Goal: Communication & Community: Answer question/provide support

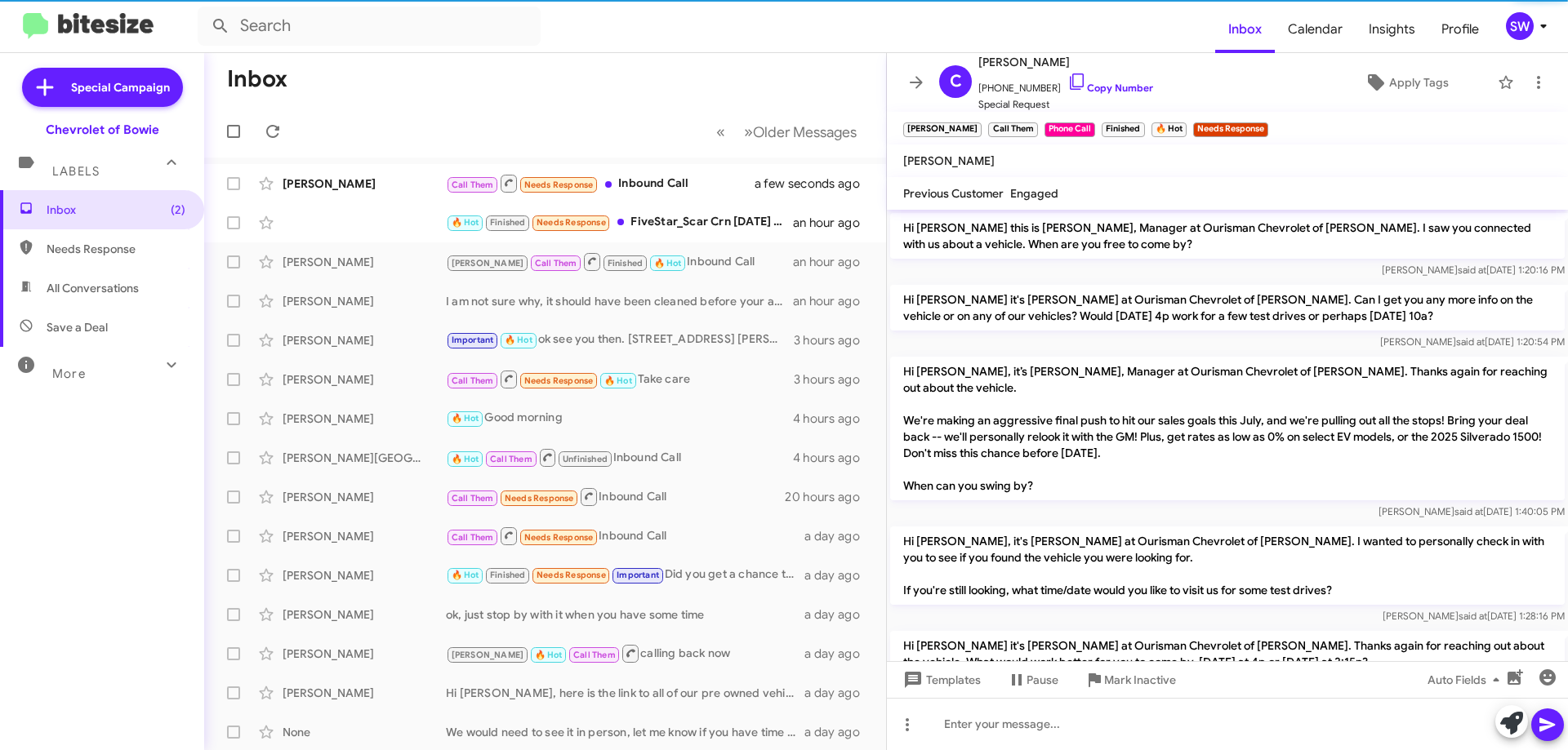
scroll to position [1093, 0]
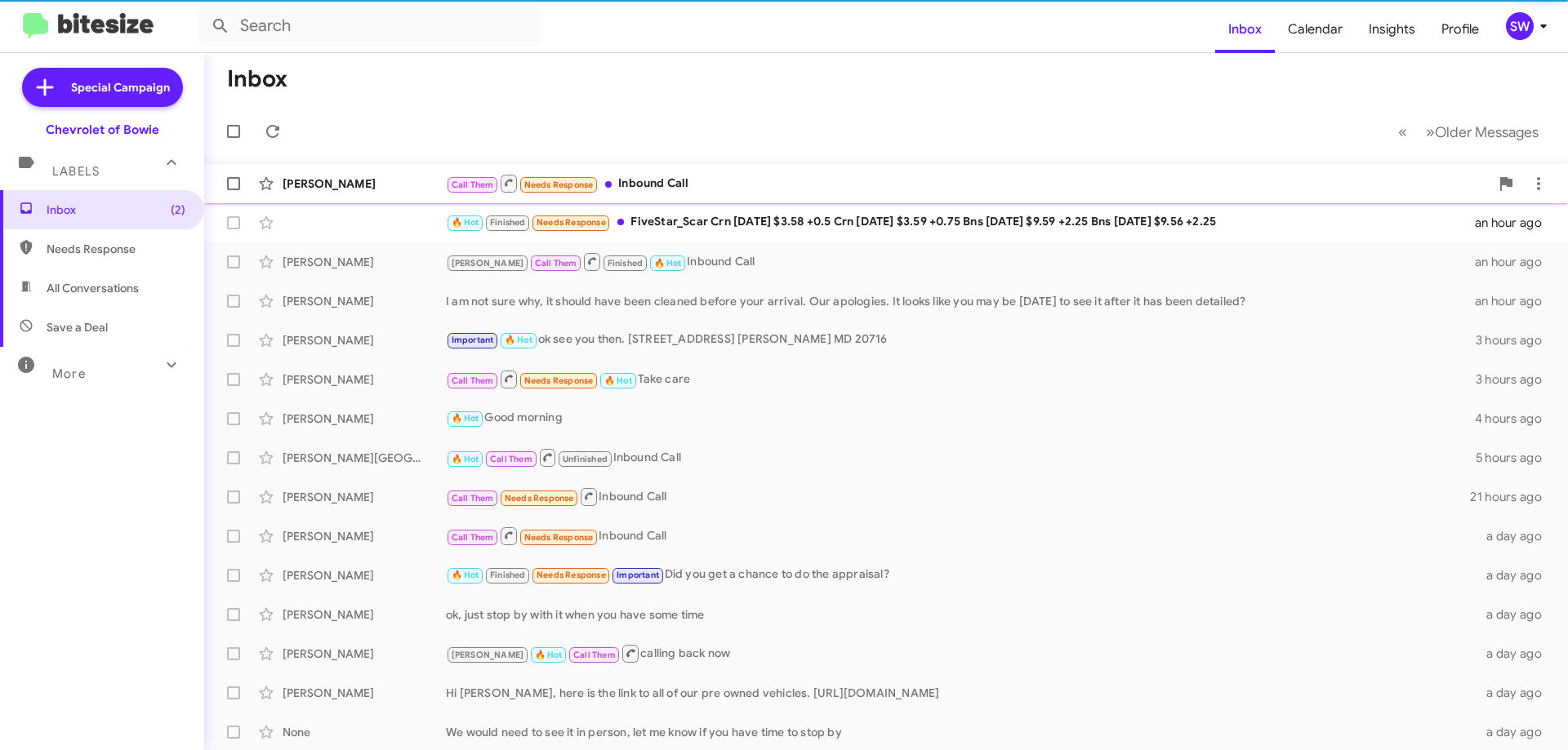
click at [627, 182] on div "Call Them Needs Response Inbound Call" at bounding box center [968, 183] width 1044 height 20
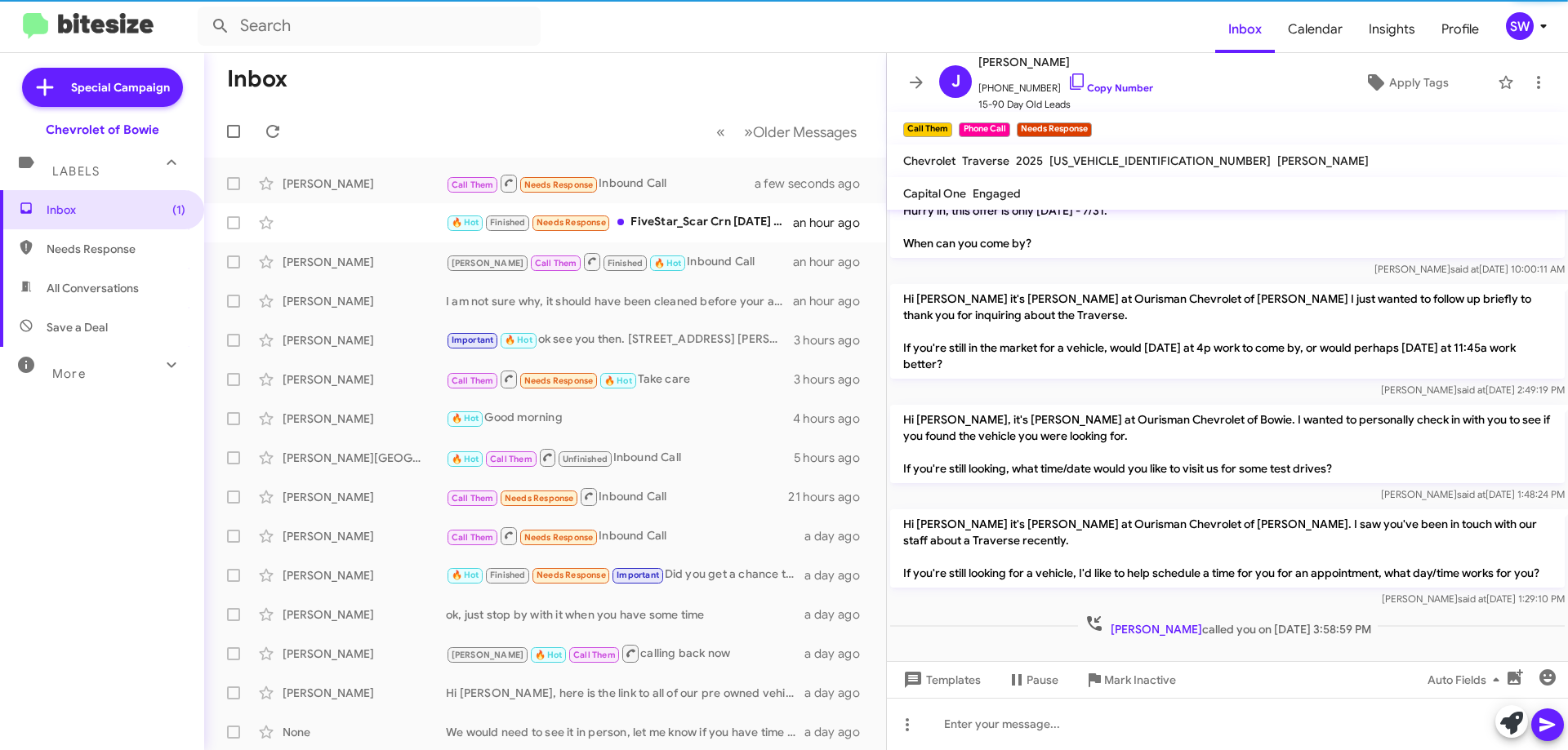
scroll to position [115, 0]
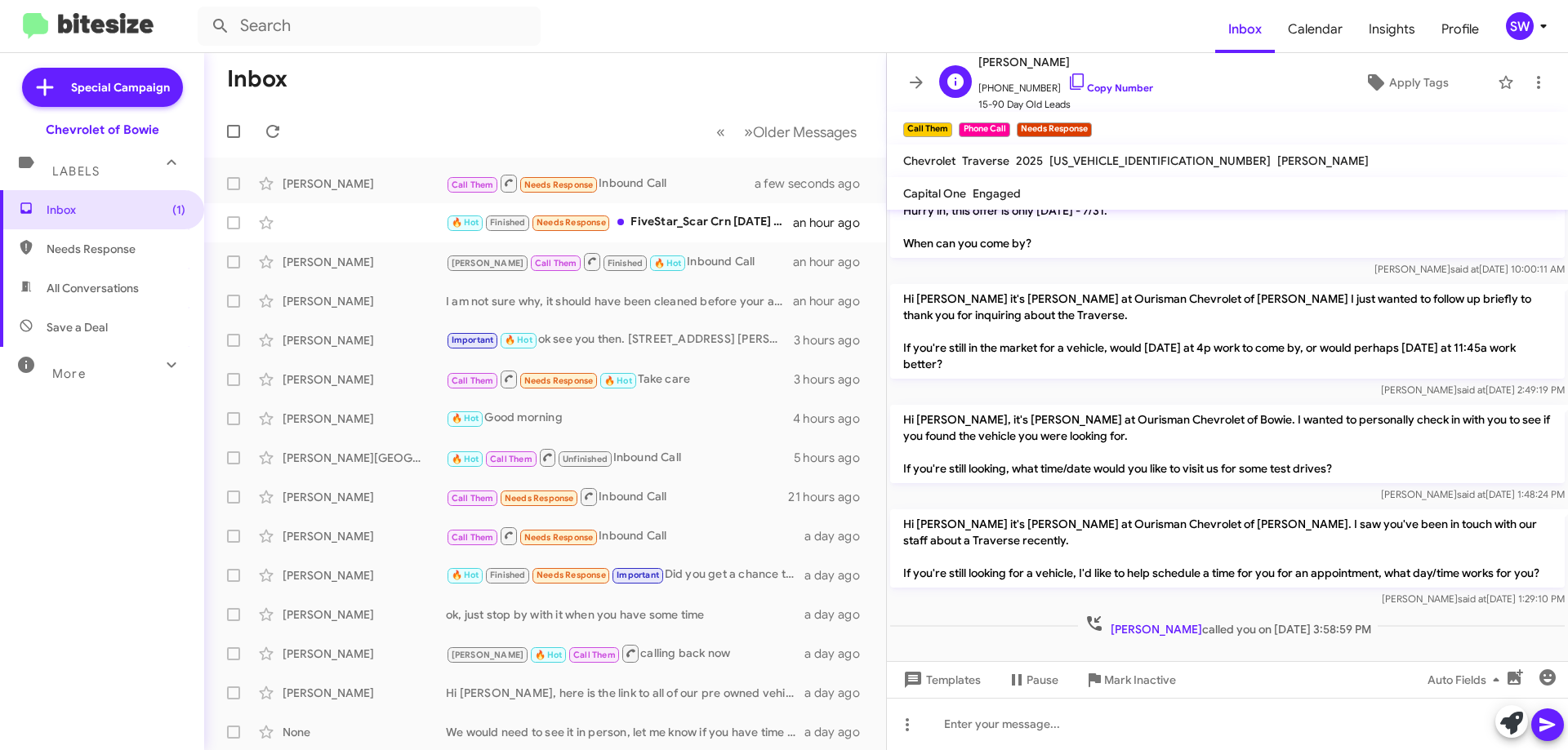
drag, startPoint x: 1063, startPoint y: 80, endPoint x: 1097, endPoint y: 97, distance: 38.0
click at [1067, 81] on icon at bounding box center [1077, 82] width 20 height 20
click at [1559, 166] on mat-toolbar "Chevrolet Traverse 2025 1GNERGRS4SJ295035 Paty Casarrubias" at bounding box center [1228, 161] width 681 height 33
drag, startPoint x: 101, startPoint y: 204, endPoint x: 145, endPoint y: 191, distance: 45.9
click at [102, 204] on span "Inbox (1)" at bounding box center [116, 210] width 139 height 16
